Goal: Task Accomplishment & Management: Use online tool/utility

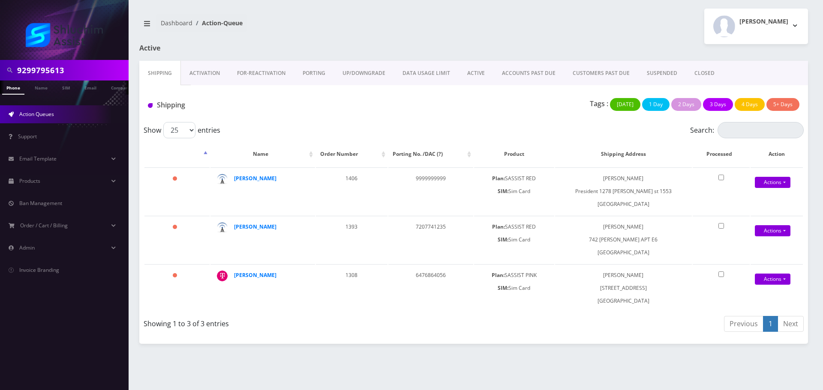
click at [102, 64] on input "9299795613" at bounding box center [71, 70] width 109 height 16
click at [102, 65] on input "9299795613" at bounding box center [71, 70] width 109 height 16
paste input "text"
type input "9299795613"
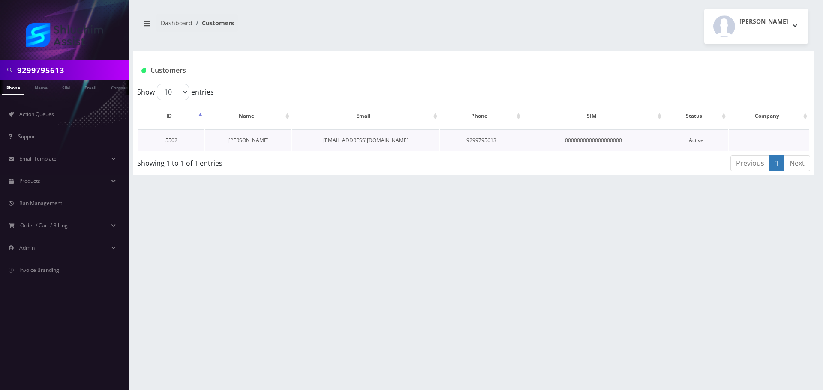
drag, startPoint x: 0, startPoint y: 0, endPoint x: 250, endPoint y: 140, distance: 286.1
click at [249, 140] on link "[PERSON_NAME]" at bounding box center [248, 140] width 40 height 7
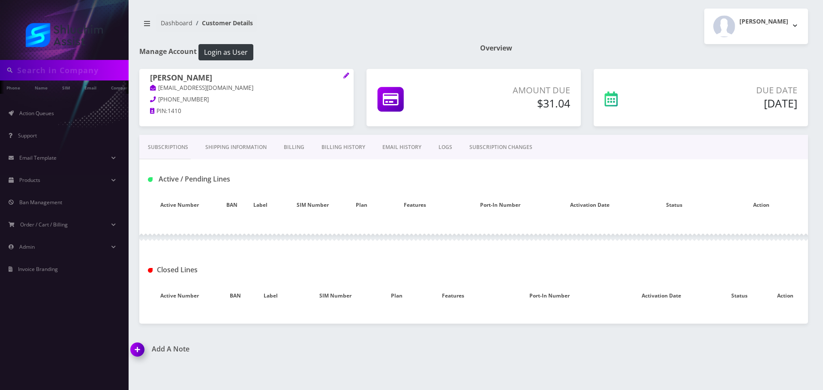
click at [339, 146] on link "Billing History" at bounding box center [343, 147] width 61 height 25
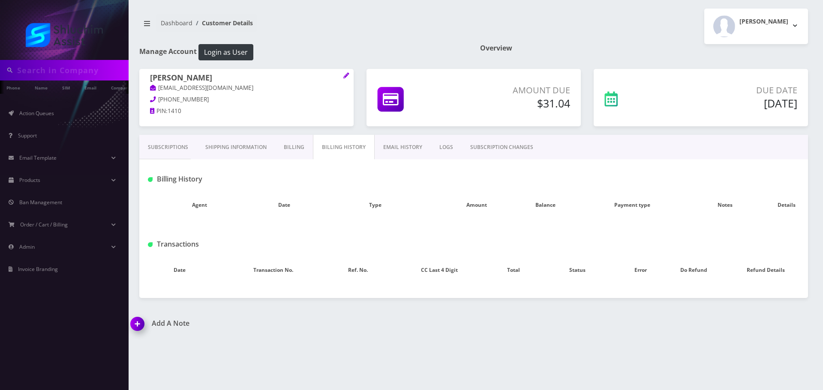
type input "9299795613"
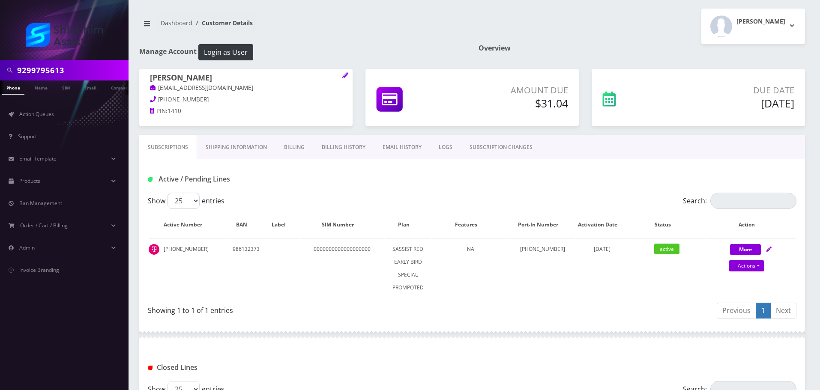
click at [347, 147] on link "Billing History" at bounding box center [343, 147] width 61 height 25
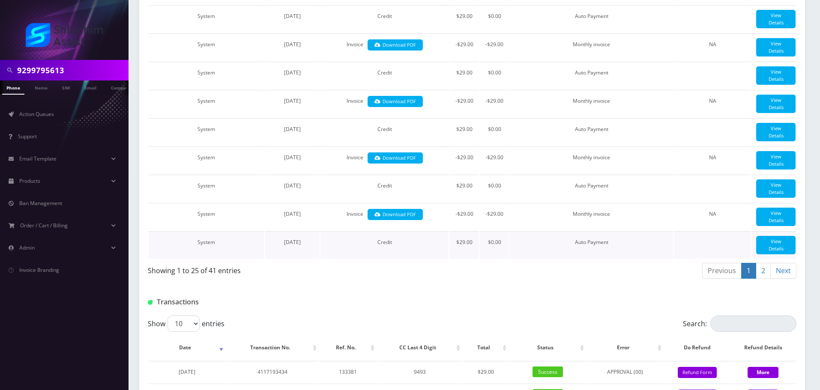
scroll to position [1007, 0]
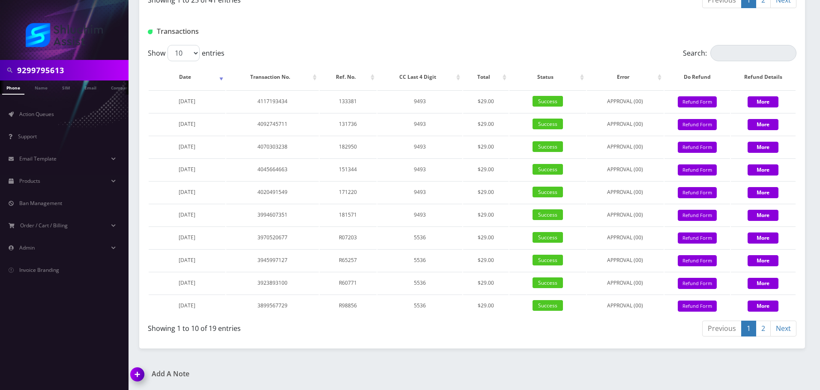
click at [79, 69] on input "9299795613" at bounding box center [71, 70] width 109 height 16
click at [88, 65] on input "text" at bounding box center [71, 70] width 109 height 16
paste input "929-344-2090"
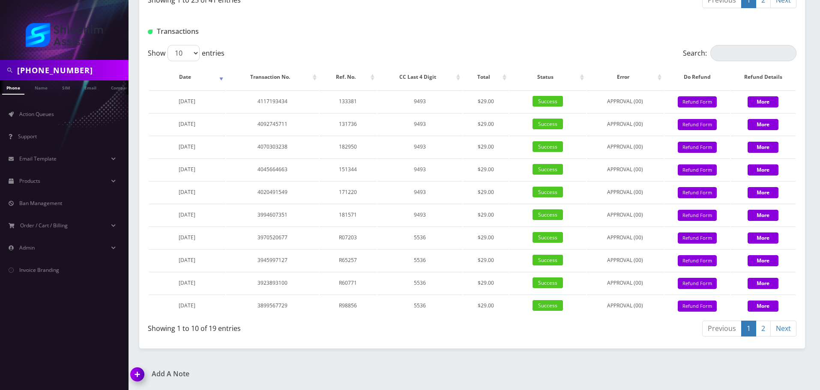
type input "929-344-2090"
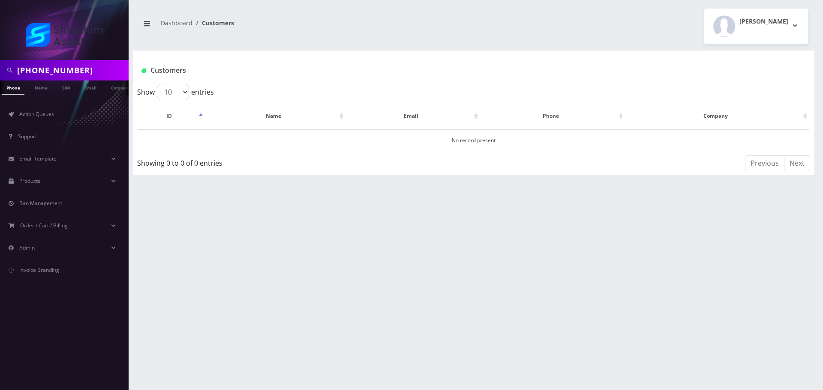
click at [78, 71] on input "929-344-2090" at bounding box center [71, 70] width 109 height 16
click at [57, 114] on link "Action Queues" at bounding box center [64, 114] width 129 height 18
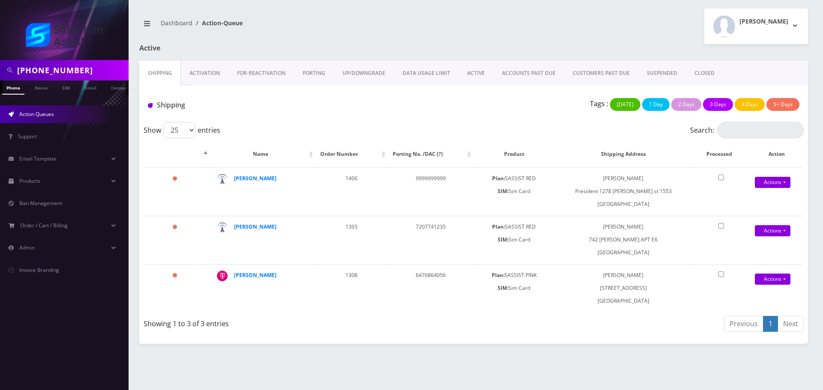
click at [531, 78] on link "ACCOUNTS PAST DUE" at bounding box center [528, 73] width 71 height 25
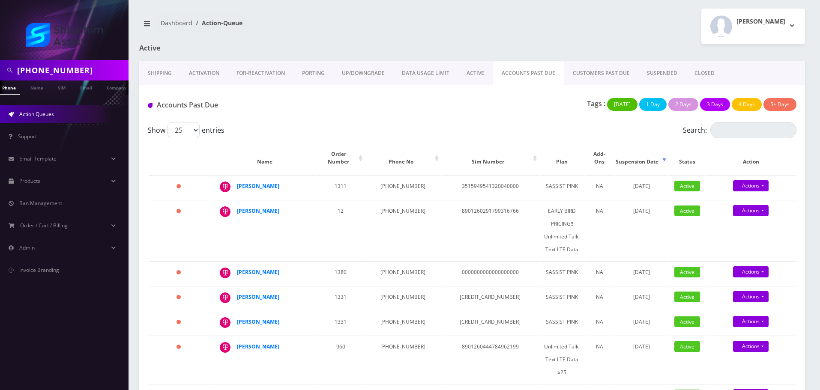
scroll to position [0, 9]
click at [86, 71] on input "929-344-2090" at bounding box center [71, 70] width 109 height 16
type input "9"
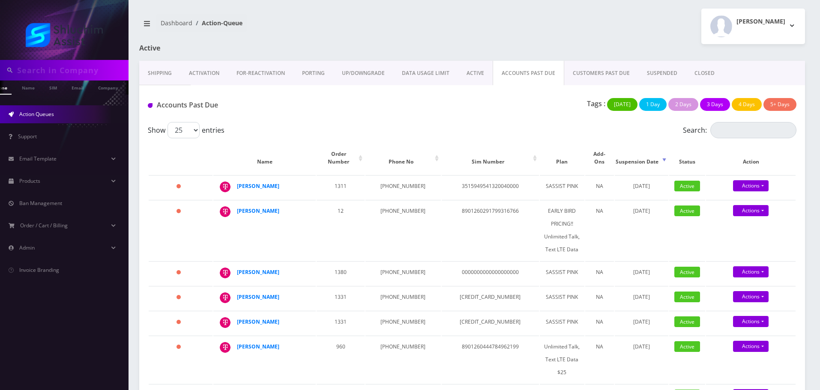
click at [430, 73] on link "DATA USAGE LIMIT" at bounding box center [425, 73] width 65 height 25
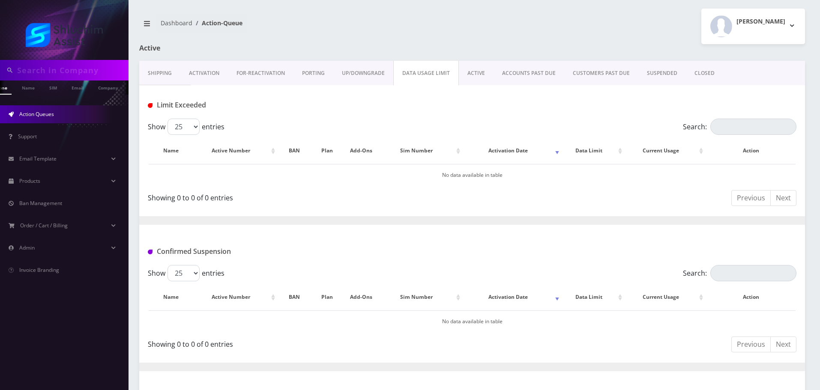
click at [469, 74] on link "ACTIVE" at bounding box center [476, 73] width 35 height 25
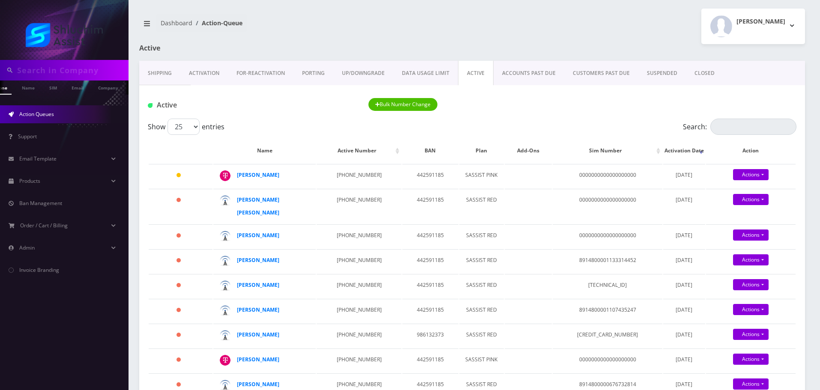
click at [520, 69] on link "ACCOUNTS PAST DUE" at bounding box center [529, 73] width 71 height 25
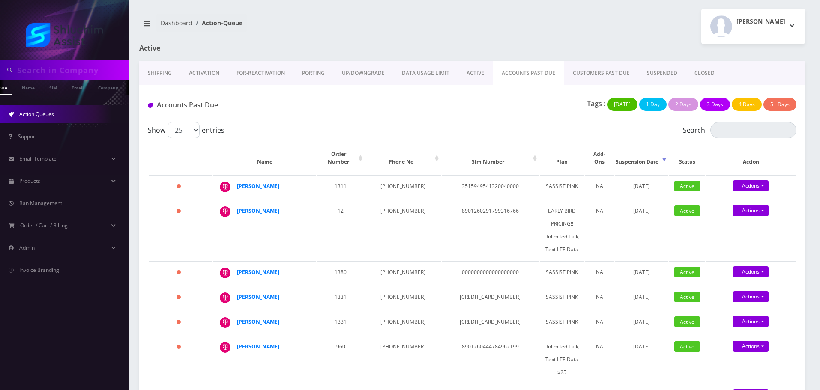
click at [473, 80] on link "ACTIVE" at bounding box center [475, 73] width 35 height 25
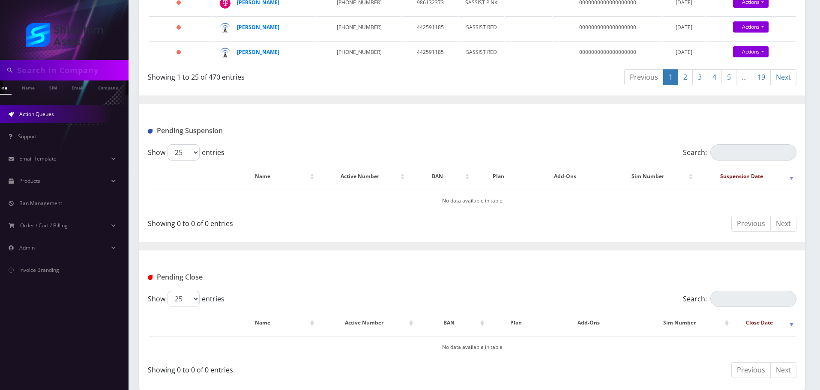
scroll to position [805, 0]
click at [759, 79] on link "19" at bounding box center [761, 77] width 19 height 16
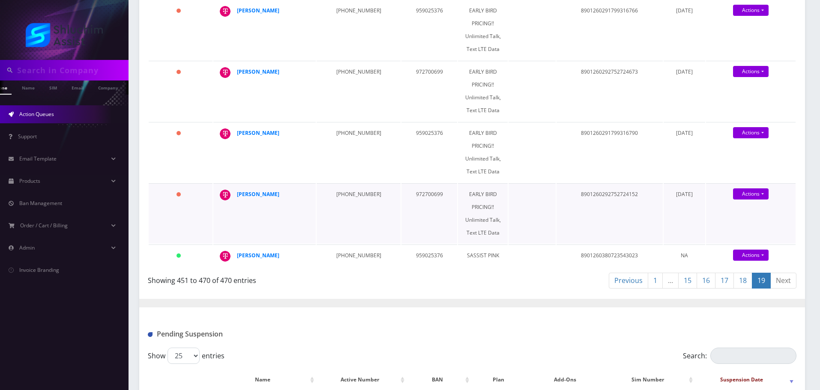
scroll to position [1287, 0]
